Goal: Transaction & Acquisition: Subscribe to service/newsletter

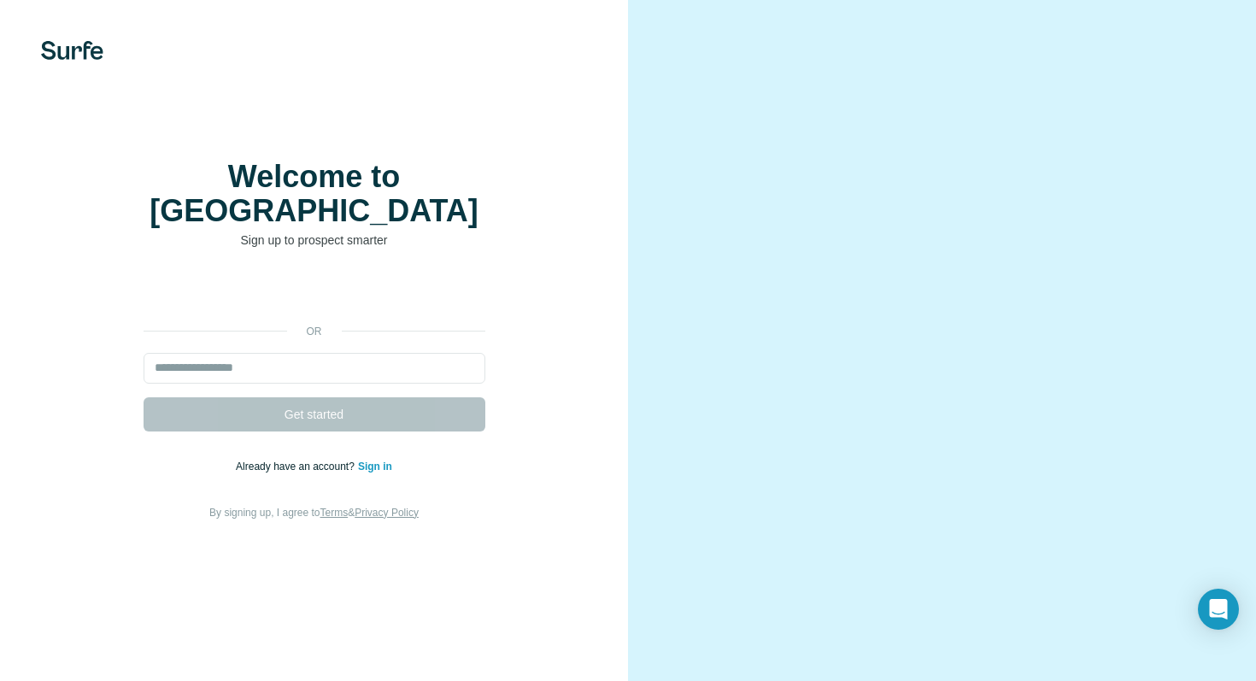
drag, startPoint x: 773, startPoint y: 414, endPoint x: 880, endPoint y: 455, distance: 114.7
click at [880, 425] on video at bounding box center [942, 341] width 532 height 267
drag, startPoint x: 796, startPoint y: 498, endPoint x: 676, endPoint y: 478, distance: 122.2
click at [676, 474] on video at bounding box center [942, 341] width 532 height 267
click at [445, 353] on input "email" at bounding box center [315, 368] width 342 height 31
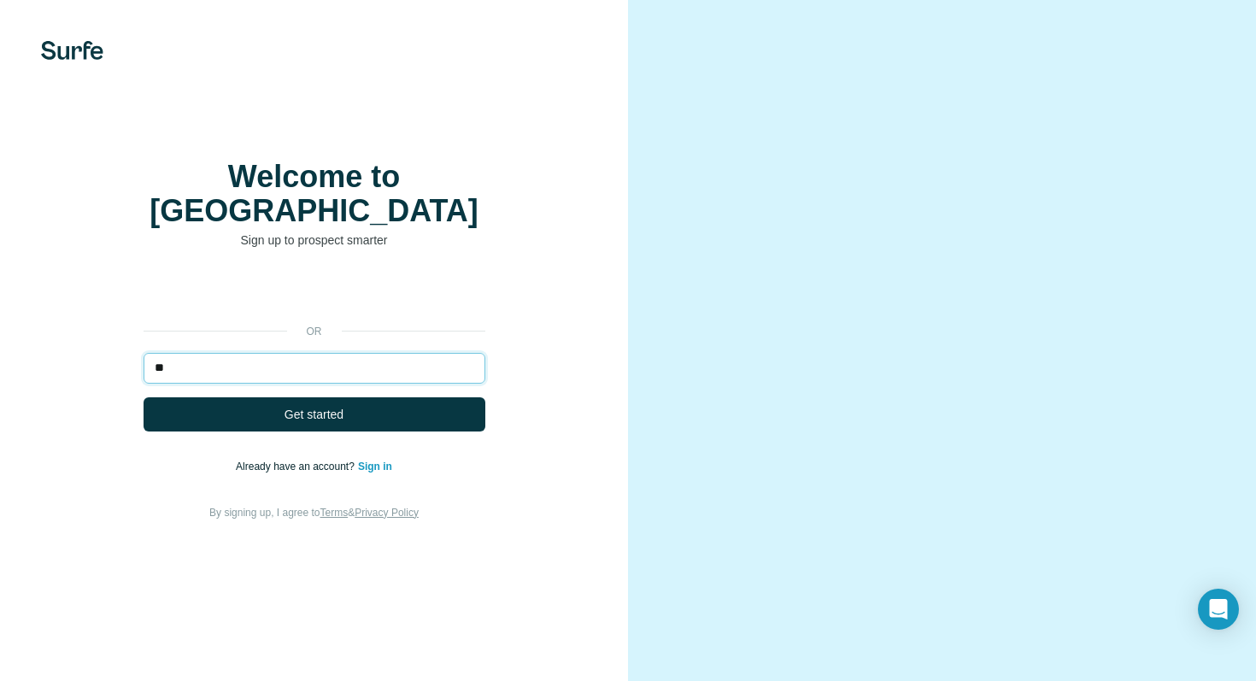
type input "*"
type input "**********"
click at [144, 397] on button "Get started" at bounding box center [315, 414] width 342 height 34
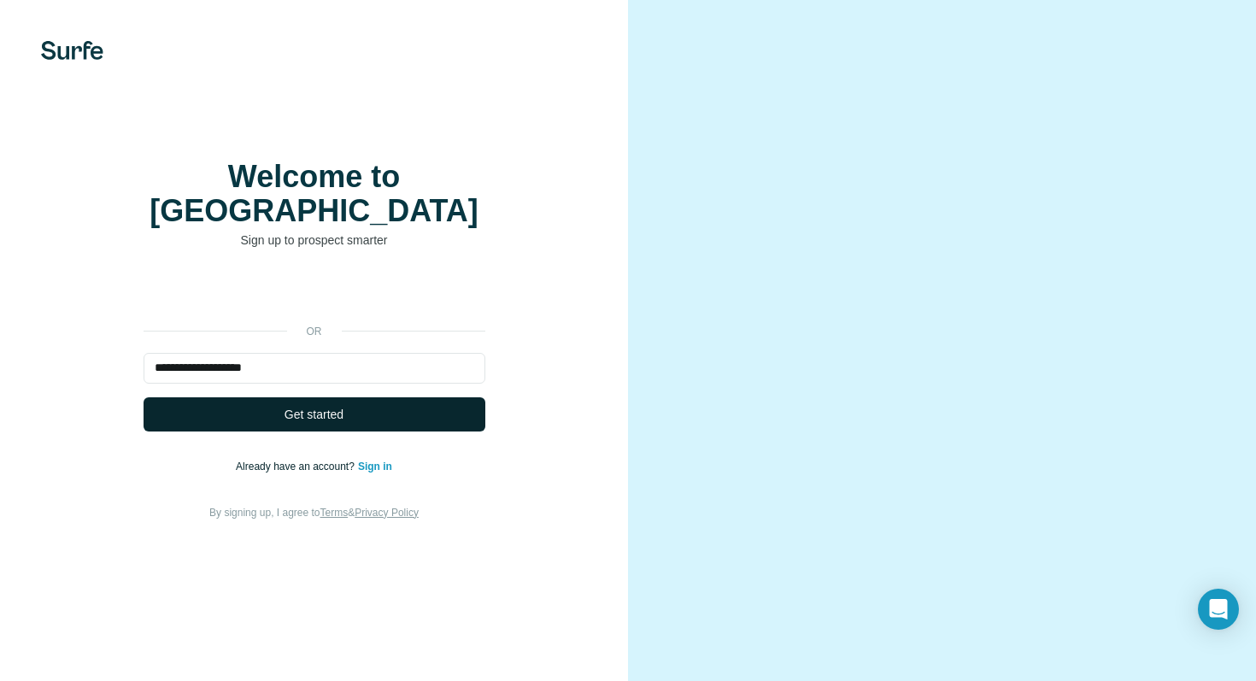
click at [365, 397] on button "Get started" at bounding box center [315, 414] width 342 height 34
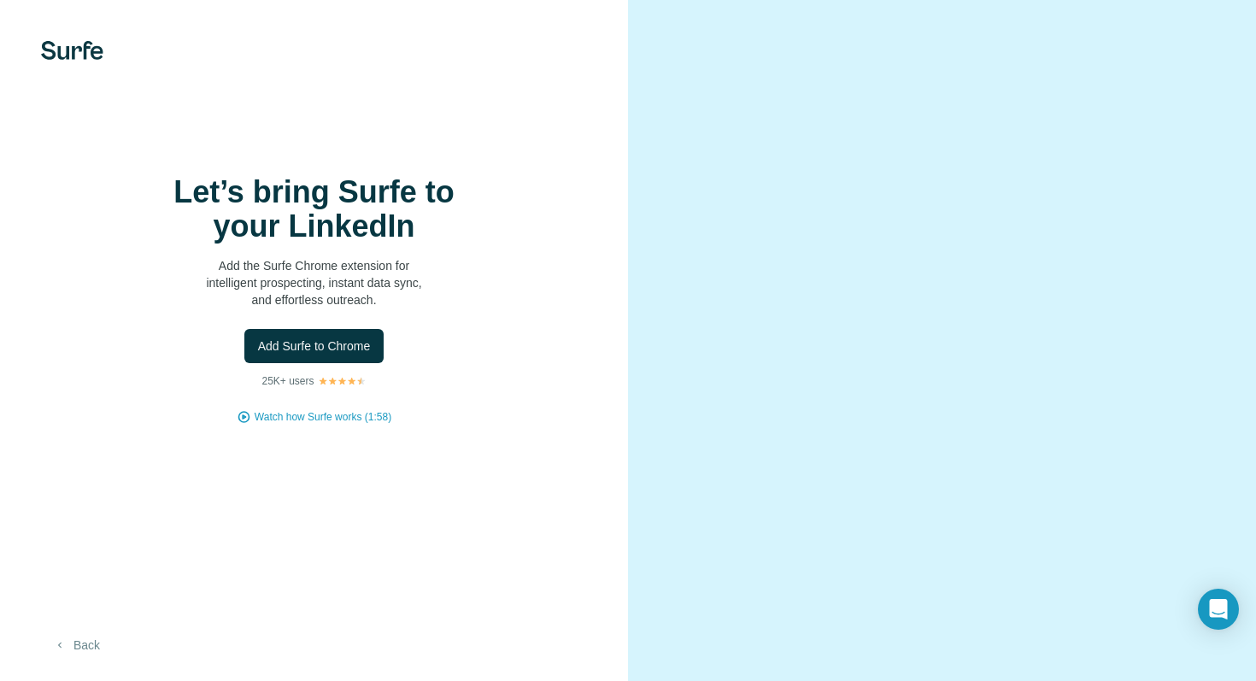
click at [73, 643] on button "Back" at bounding box center [76, 645] width 71 height 31
click at [312, 353] on span "Add Surfe to Chrome" at bounding box center [314, 345] width 113 height 17
click at [316, 341] on span "Add Surfe to Chrome" at bounding box center [314, 345] width 113 height 17
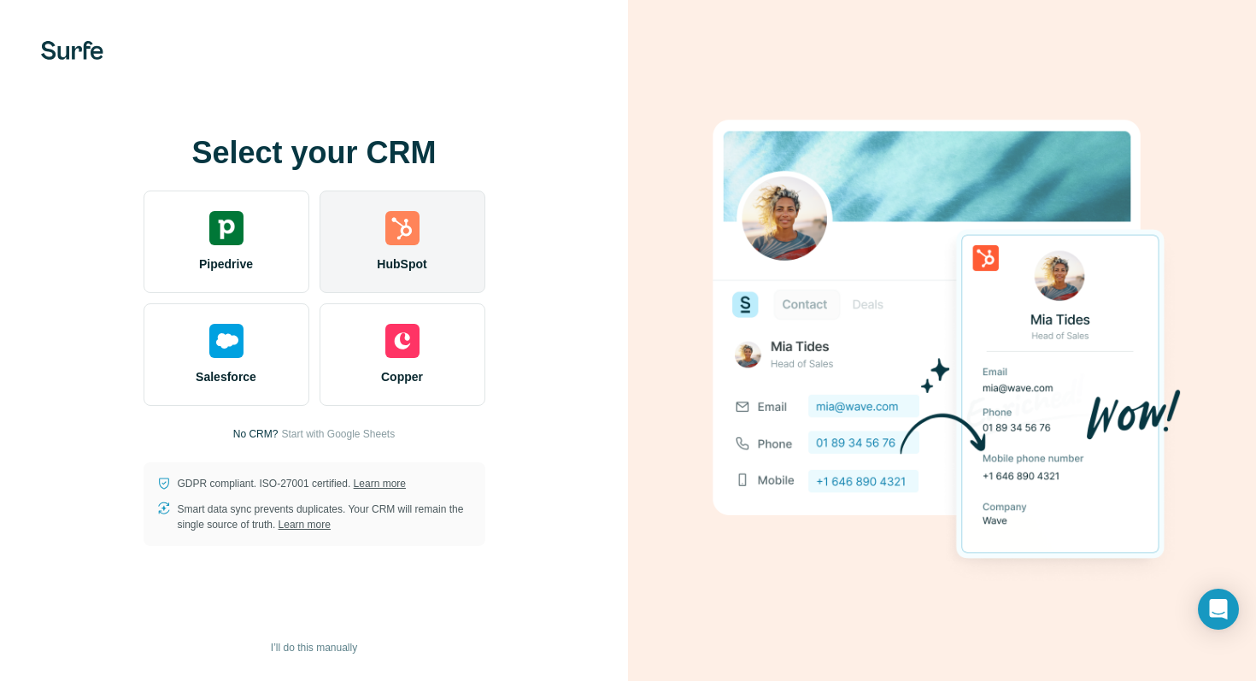
click at [390, 263] on span "HubSpot" at bounding box center [402, 263] width 50 height 17
click at [401, 242] on img at bounding box center [402, 228] width 34 height 34
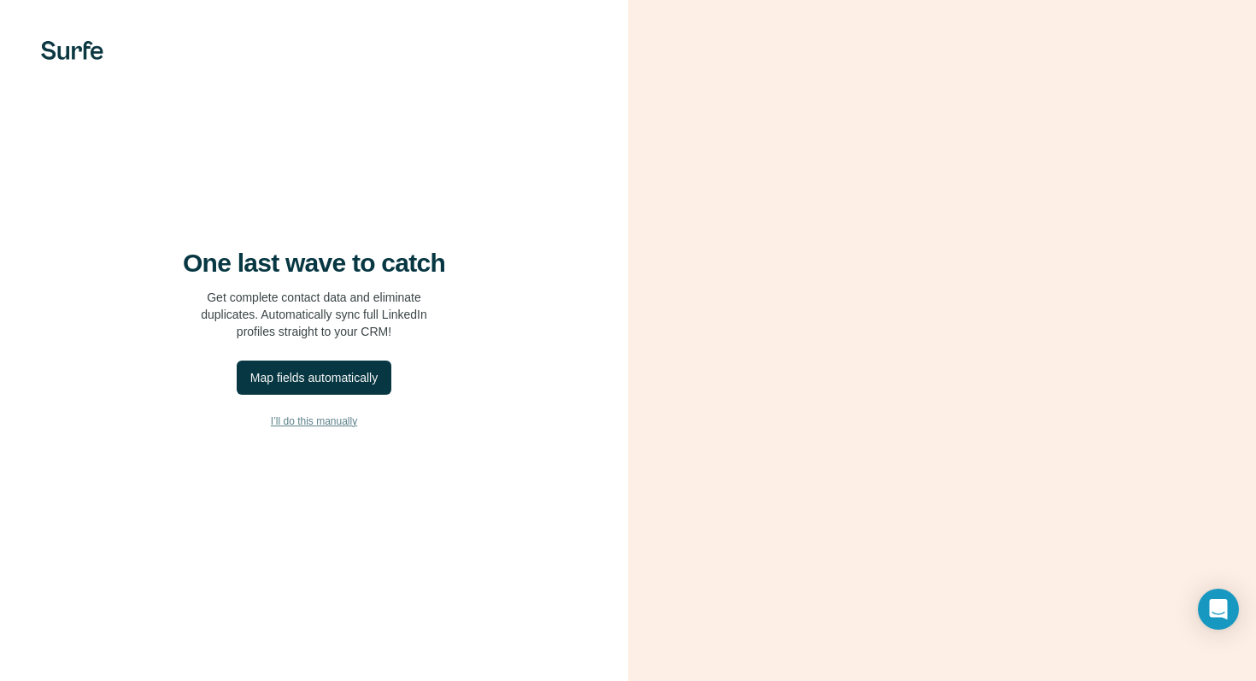
click at [293, 426] on span "I’ll do this manually" at bounding box center [314, 421] width 86 height 15
